Goal: Check status

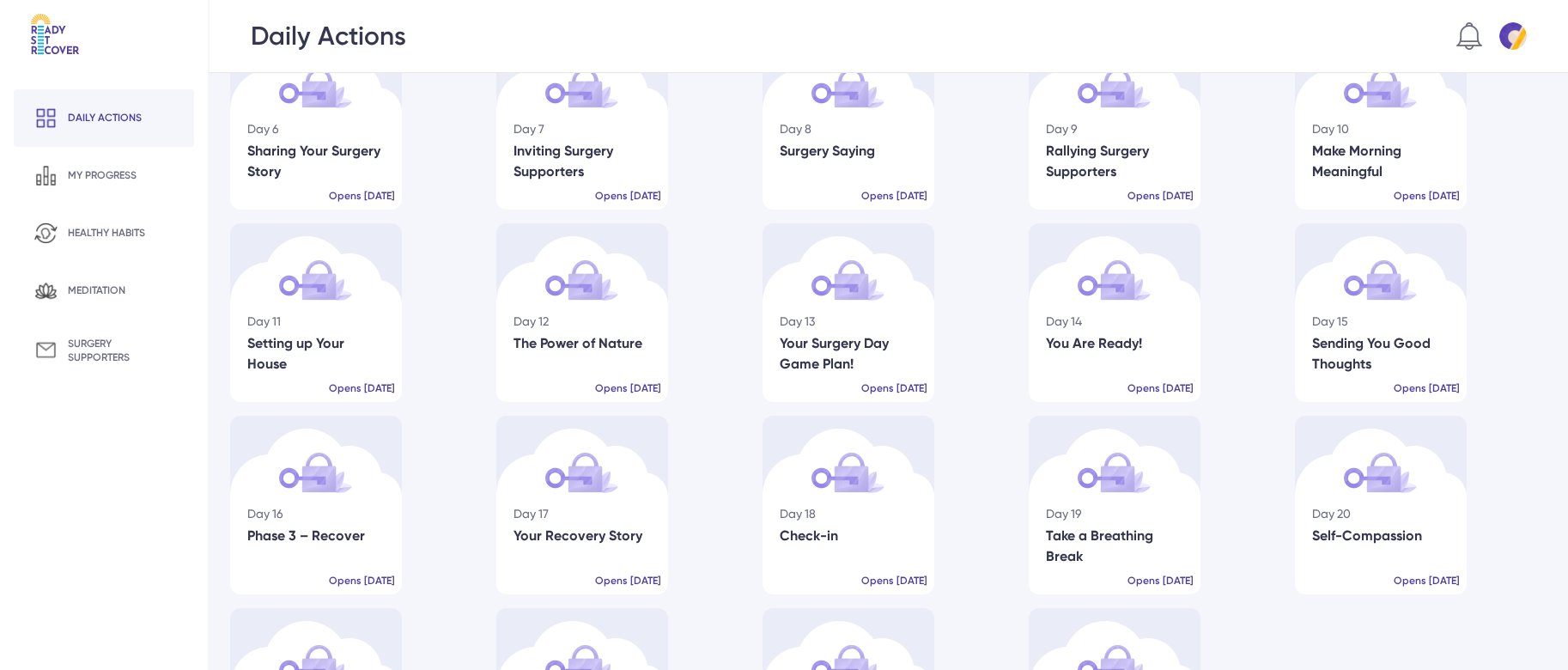
scroll to position [270, 0]
click at [125, 188] on div "my progress" at bounding box center [103, 176] width 181 height 57
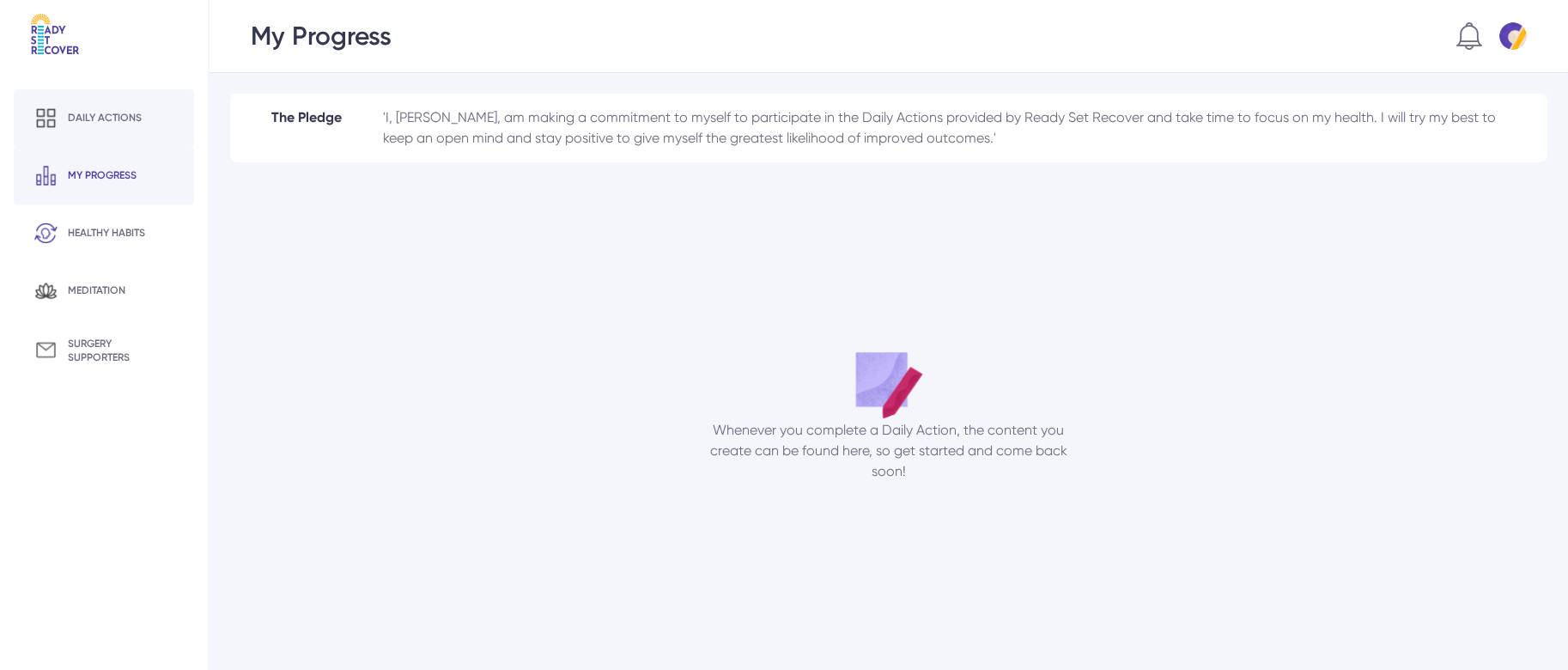
click at [103, 104] on div "Daily actions" at bounding box center [103, 118] width 181 height 57
